Goal: Information Seeking & Learning: Check status

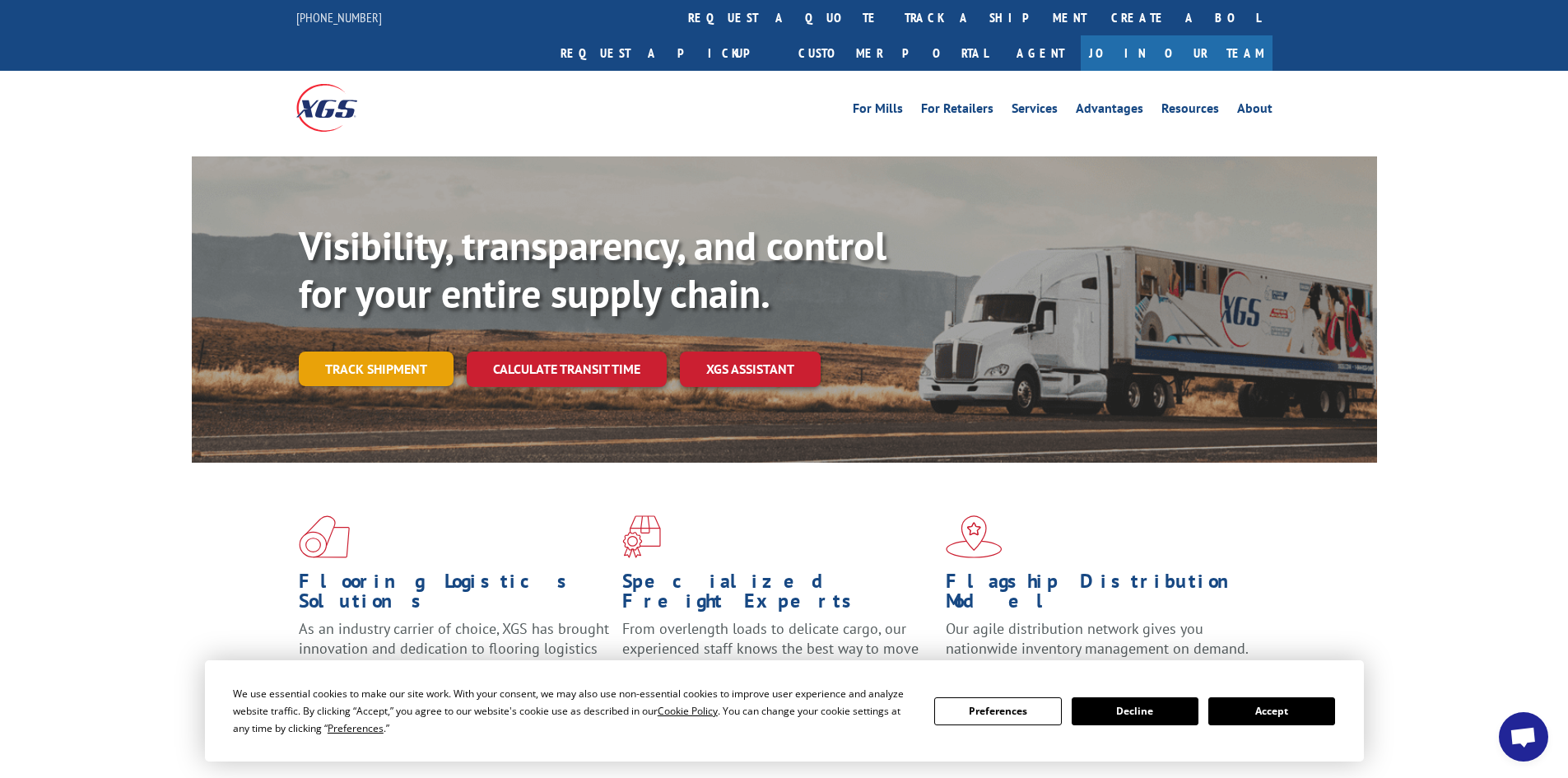
click at [344, 351] on link "Track shipment" at bounding box center [376, 369] width 155 height 35
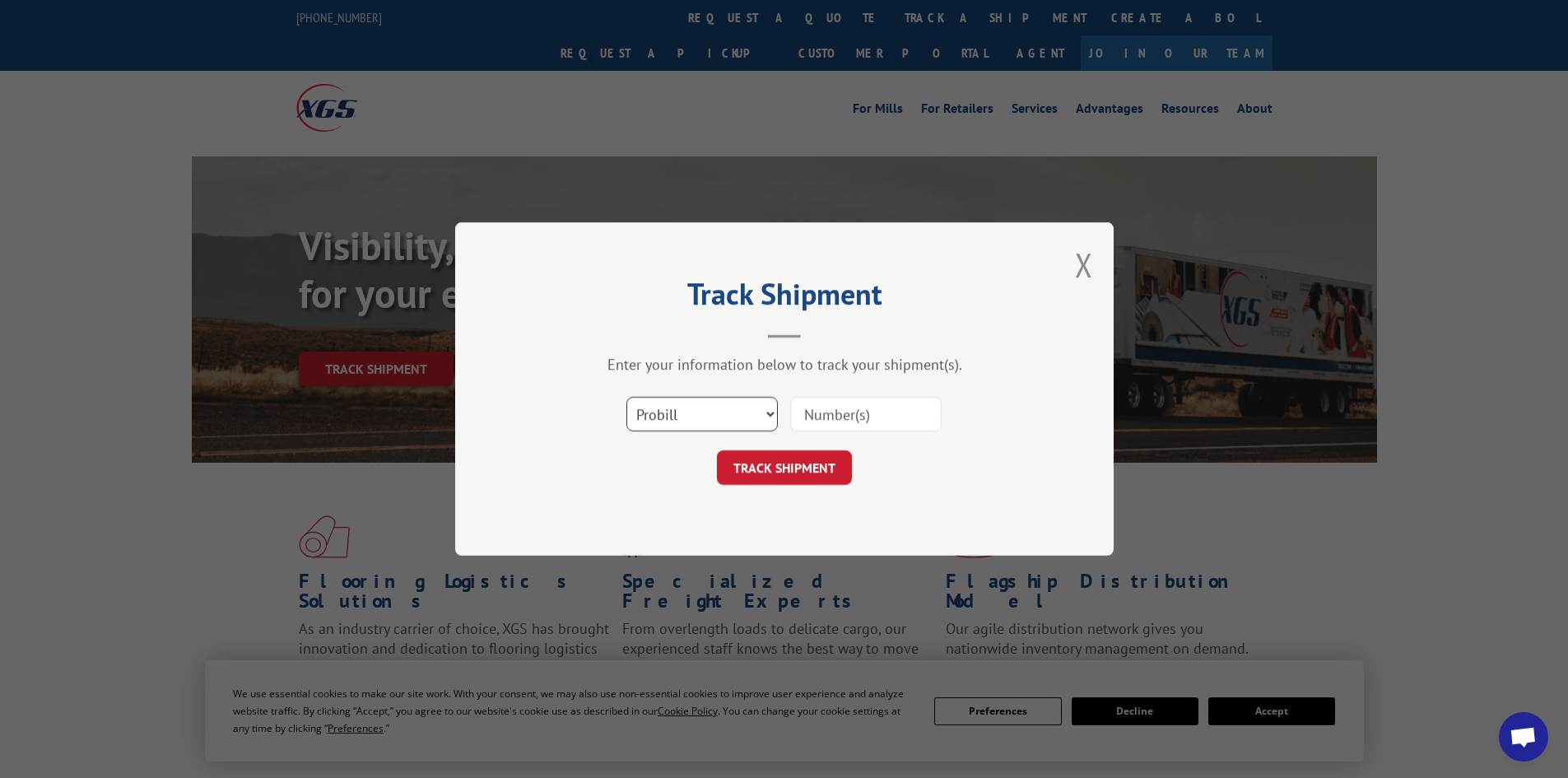
click at [714, 426] on select "Select category... Probill BOL PO" at bounding box center [703, 415] width 152 height 35
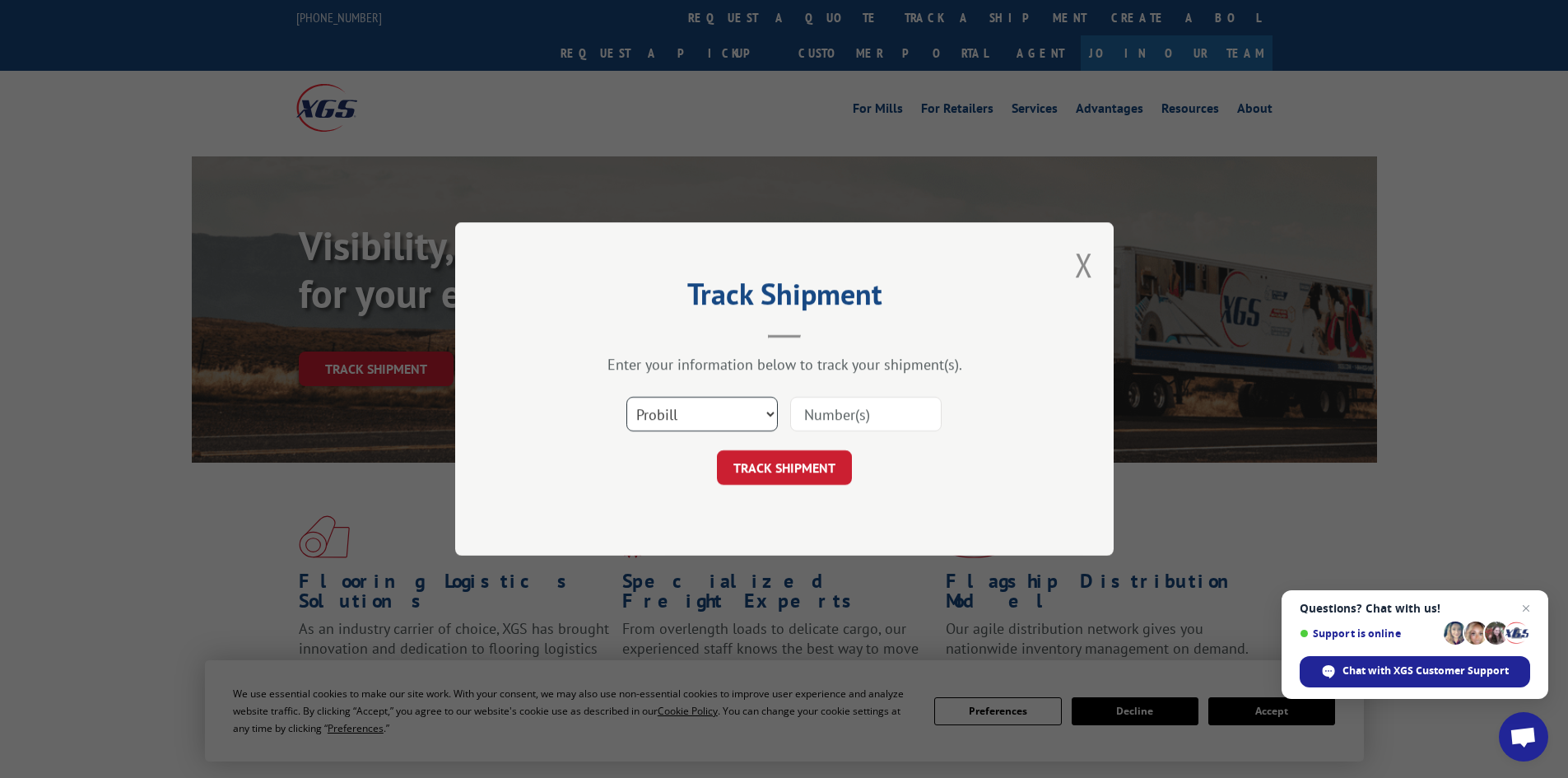
click at [627, 397] on select "Select category... Probill BOL PO" at bounding box center [703, 415] width 152 height 35
click at [851, 412] on input at bounding box center [866, 415] width 152 height 35
paste input "15339845"
type input "15339845"
click at [824, 470] on button "TRACK SHIPMENT" at bounding box center [785, 468] width 135 height 35
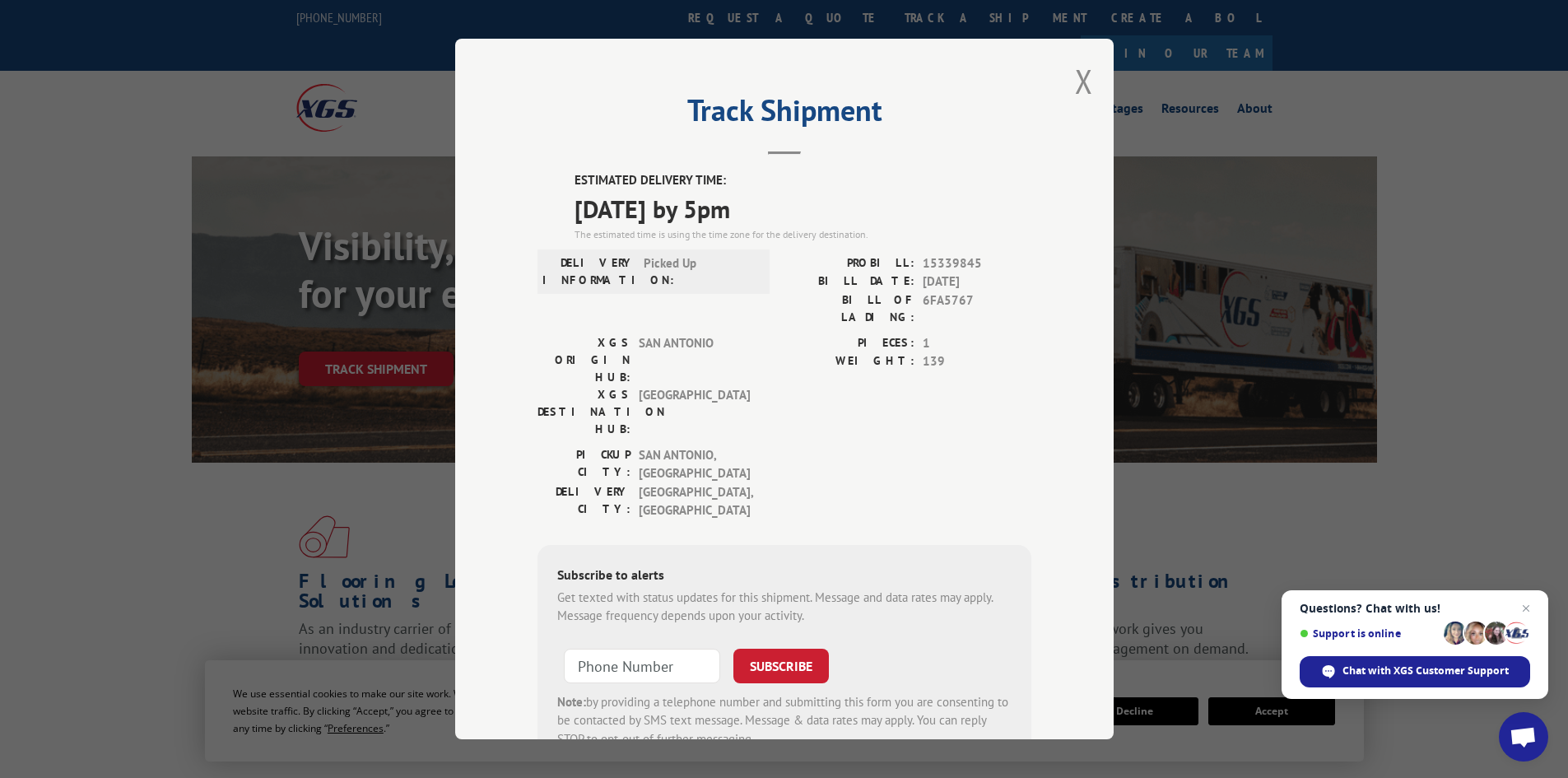
click at [1078, 83] on button "Close modal" at bounding box center [1084, 81] width 18 height 44
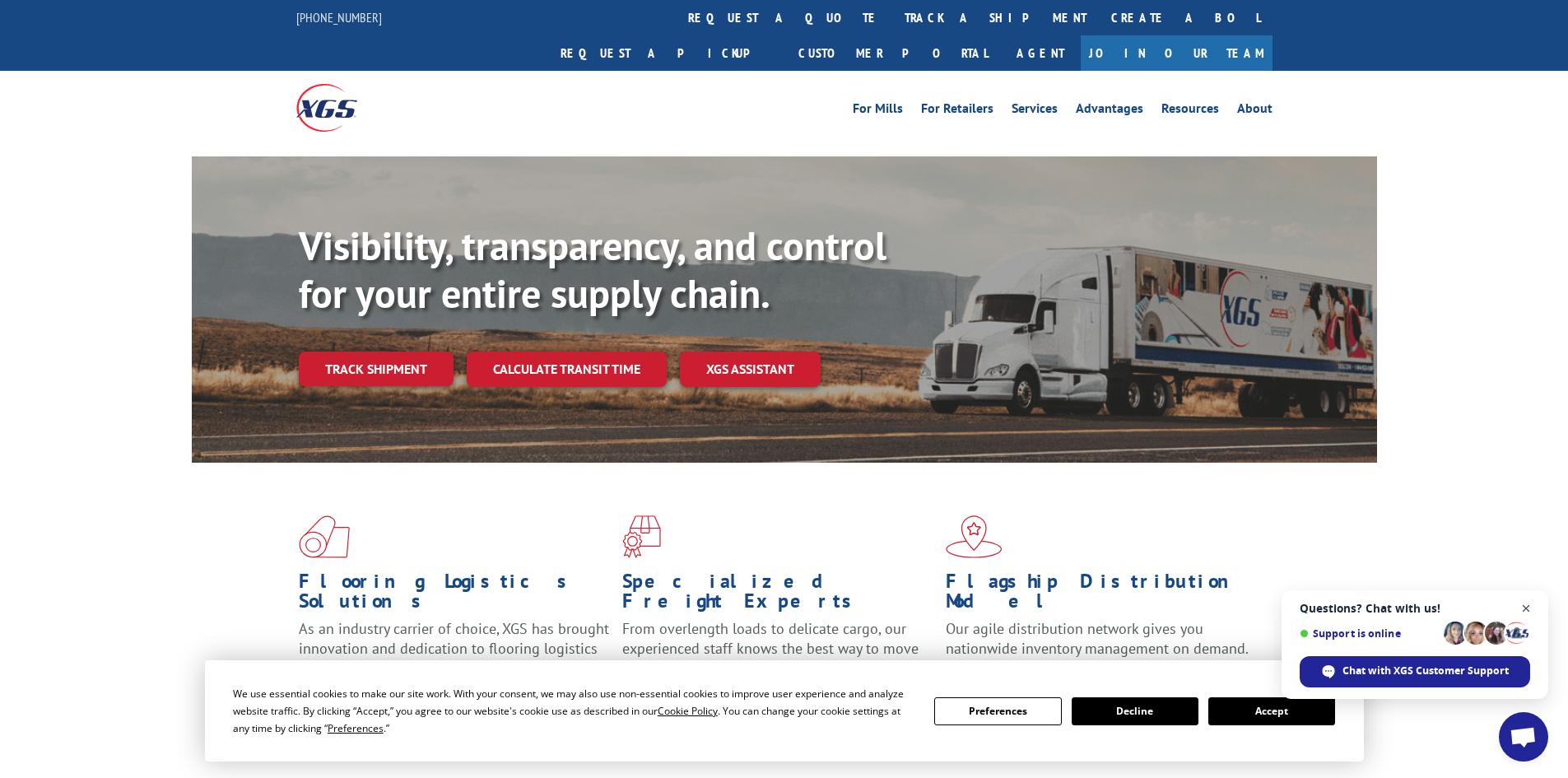
click at [1522, 607] on span "Close chat" at bounding box center [1526, 609] width 20 height 20
